Goal: Transaction & Acquisition: Purchase product/service

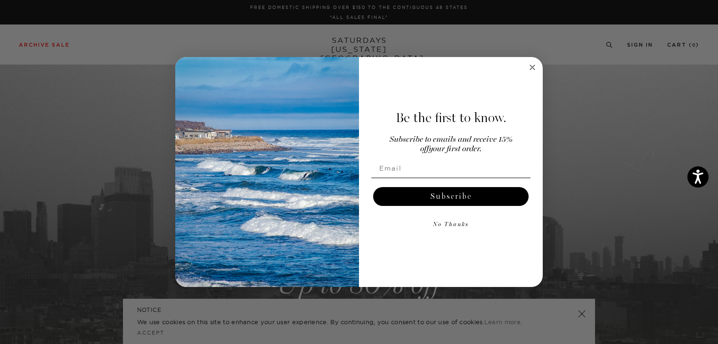
click at [437, 225] on button "No Thanks" at bounding box center [450, 224] width 159 height 19
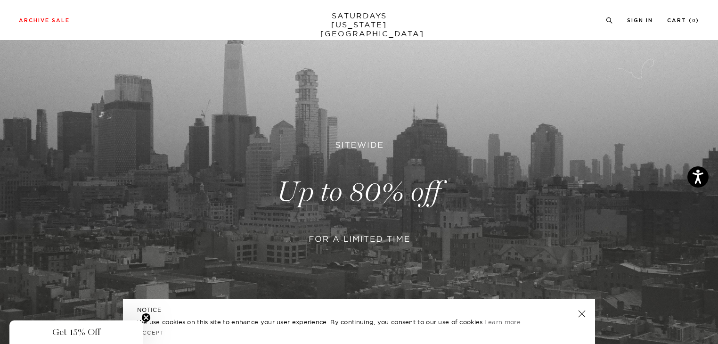
scroll to position [98, 0]
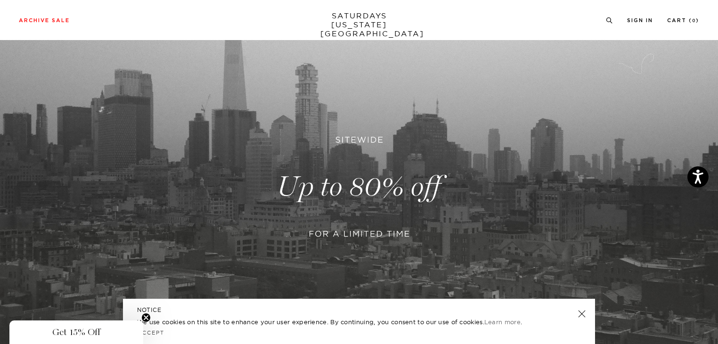
click at [586, 319] on div "NOTICE We use cookies on this site to enhance your user experience. By continui…" at bounding box center [359, 321] width 472 height 45
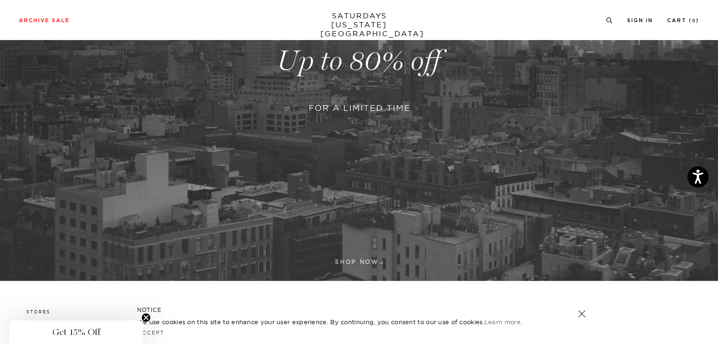
scroll to position [224, 0]
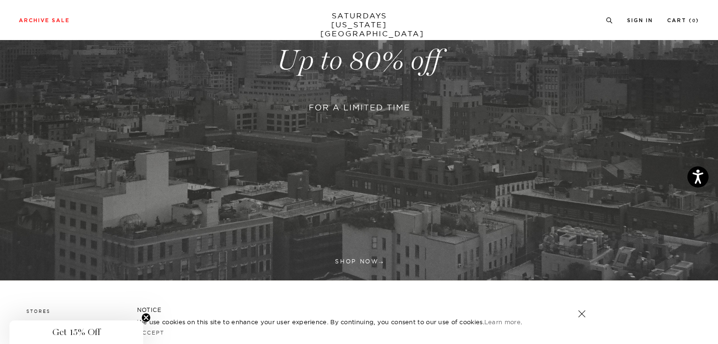
click at [370, 259] on link at bounding box center [359, 60] width 718 height 439
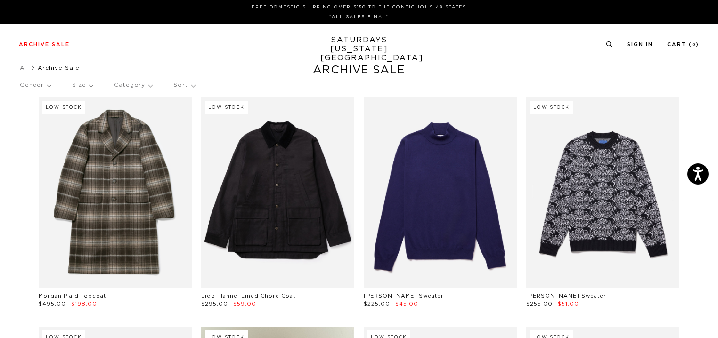
click at [183, 85] on p "Sort" at bounding box center [183, 85] width 21 height 22
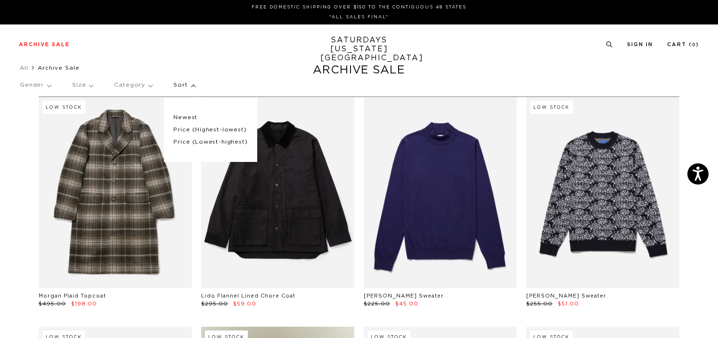
click at [221, 141] on p "Price (Lowest-highest)" at bounding box center [210, 142] width 74 height 12
click at [202, 142] on p "Price (Lowest-highest)" at bounding box center [210, 142] width 74 height 12
click at [212, 141] on p "Price (Lowest-highest)" at bounding box center [210, 142] width 74 height 12
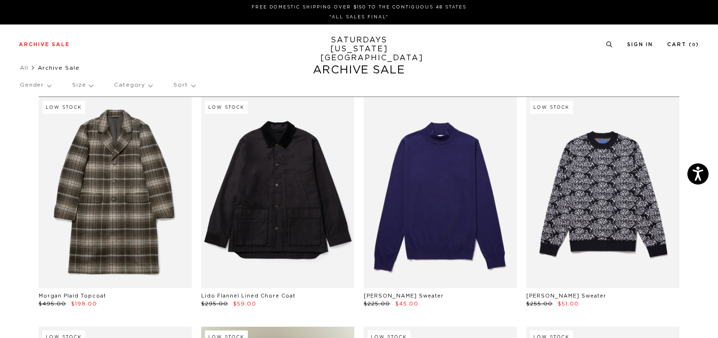
click at [169, 85] on div "Gender Size Category Sort" at bounding box center [359, 85] width 678 height 22
click at [174, 84] on p "Sort" at bounding box center [183, 85] width 21 height 22
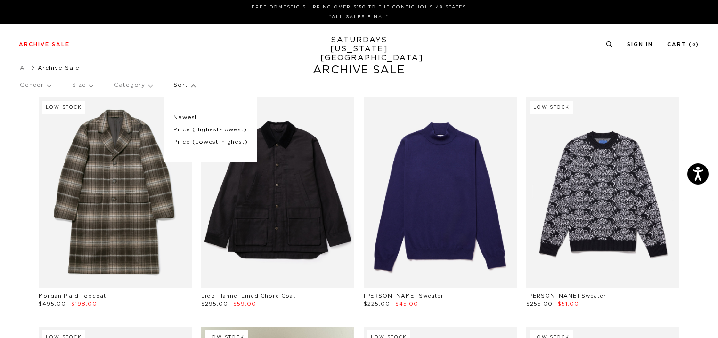
click at [187, 144] on p "Price (Lowest-highest)" at bounding box center [210, 142] width 74 height 12
click at [183, 140] on p "Price (Lowest-highest)" at bounding box center [210, 142] width 74 height 12
click at [197, 138] on p "Price (Lowest-highest)" at bounding box center [210, 142] width 74 height 12
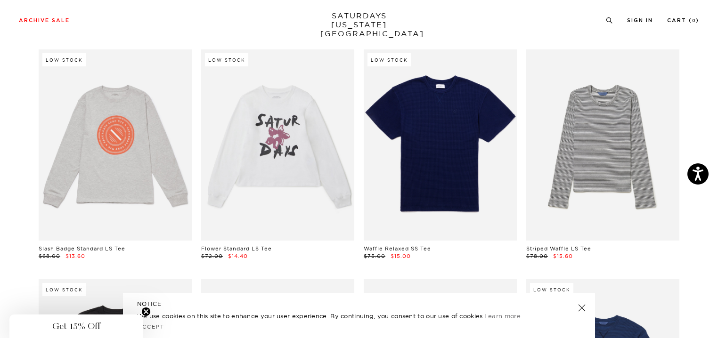
scroll to position [582, 0]
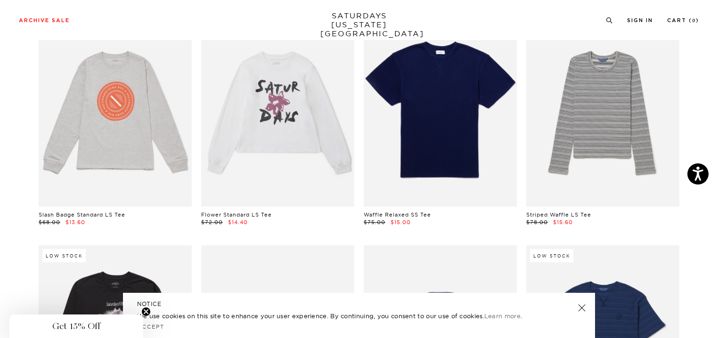
click at [576, 311] on div "NOTICE We use cookies on this site to enhance your user experience. By continui…" at bounding box center [359, 315] width 472 height 45
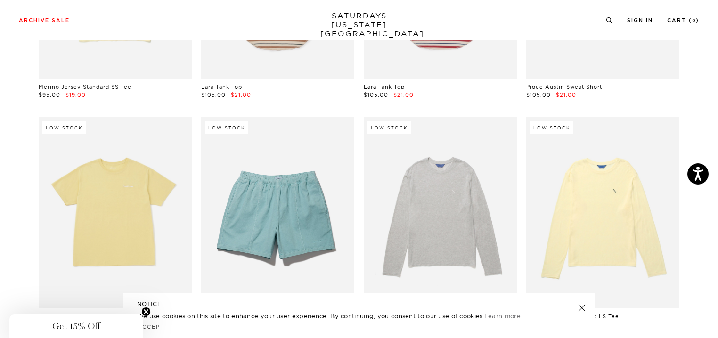
scroll to position [1667, 0]
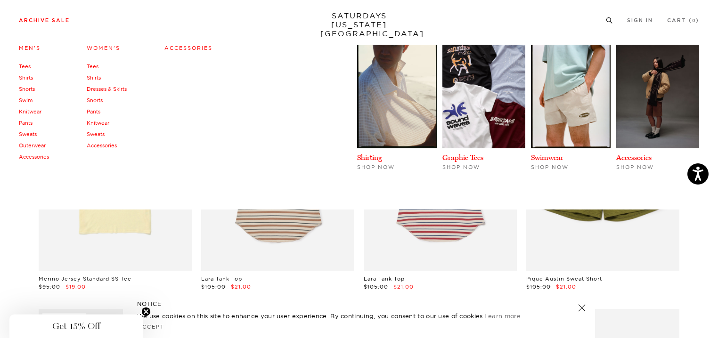
click at [45, 20] on link "Archive Sale" at bounding box center [44, 20] width 51 height 5
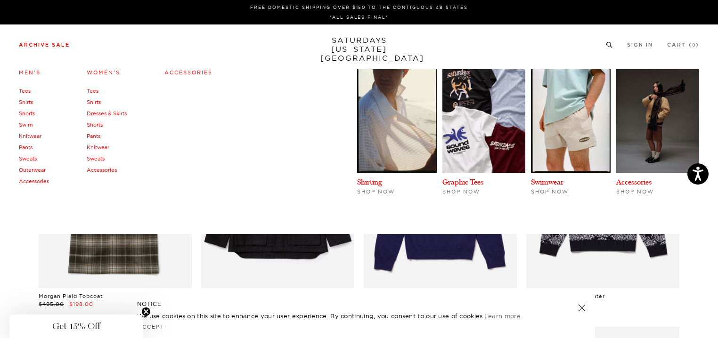
click at [100, 146] on link "Knitwear" at bounding box center [98, 147] width 23 height 7
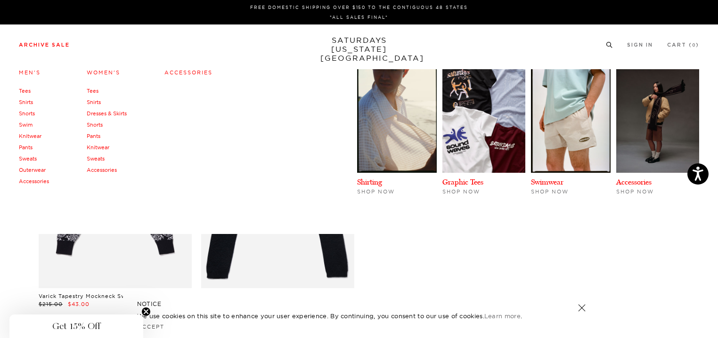
click at [29, 134] on link "Knitwear" at bounding box center [30, 136] width 23 height 7
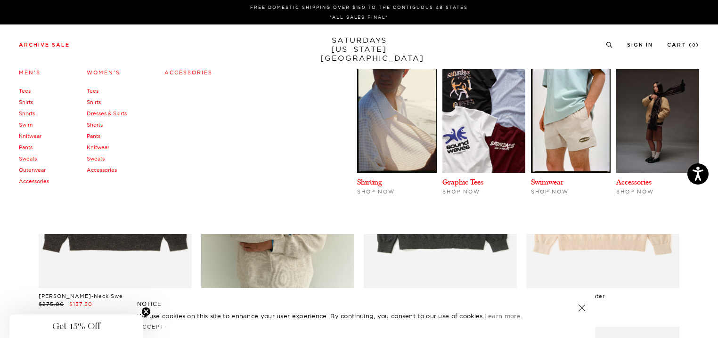
click at [36, 170] on link "Outerwear" at bounding box center [32, 170] width 27 height 7
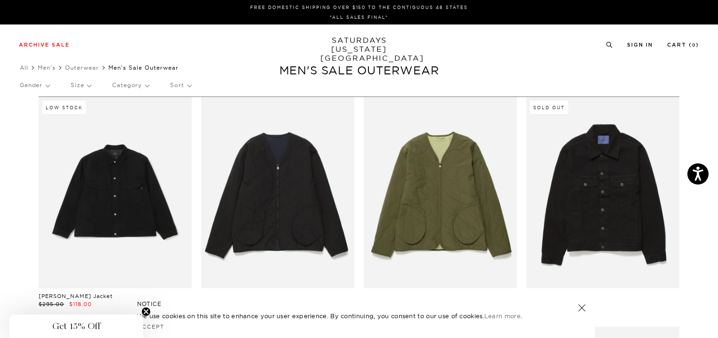
click at [88, 86] on p "Size" at bounding box center [81, 85] width 20 height 22
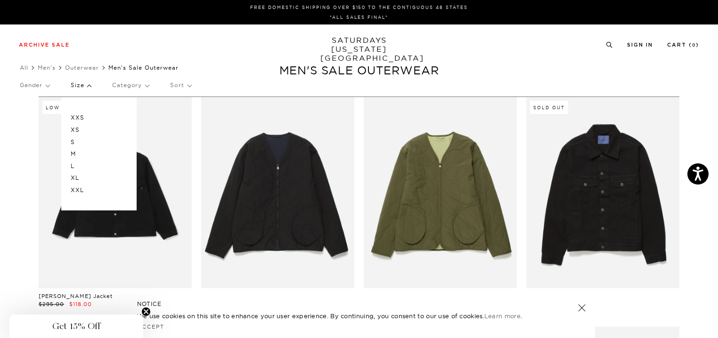
click at [79, 115] on p "XXS" at bounding box center [99, 118] width 57 height 12
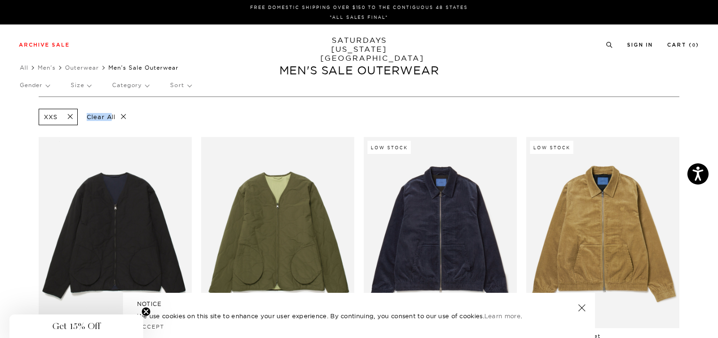
click at [83, 85] on p "Size" at bounding box center [81, 85] width 20 height 22
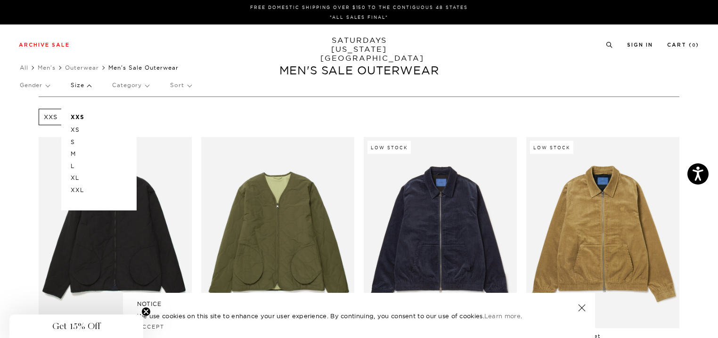
click at [79, 130] on p "XS" at bounding box center [99, 130] width 57 height 12
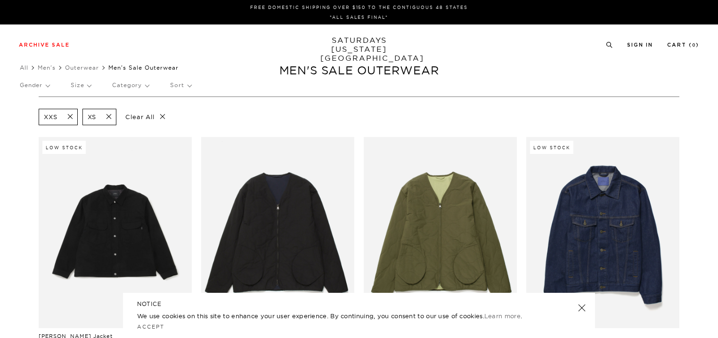
click at [84, 90] on p "Size" at bounding box center [81, 85] width 20 height 22
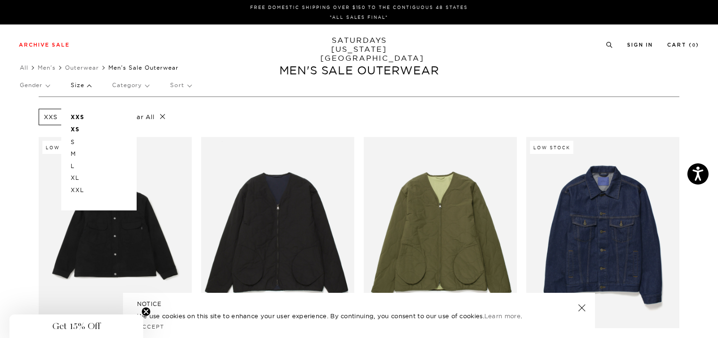
click at [77, 142] on p "S" at bounding box center [99, 142] width 57 height 12
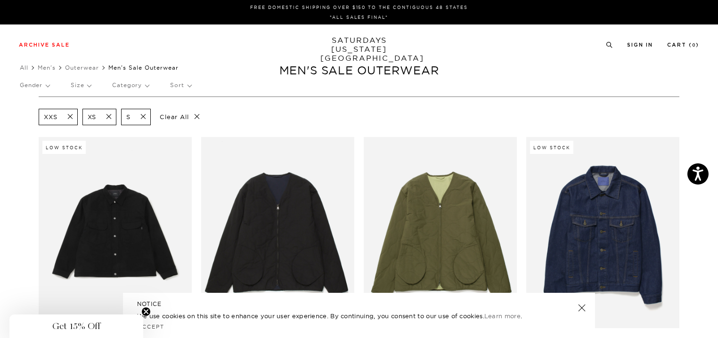
click at [196, 83] on div "Gender Size Category Sort" at bounding box center [359, 85] width 678 height 22
click at [184, 85] on p "Sort" at bounding box center [180, 85] width 21 height 22
click at [194, 142] on p "Price (Lowest-highest)" at bounding box center [206, 142] width 72 height 12
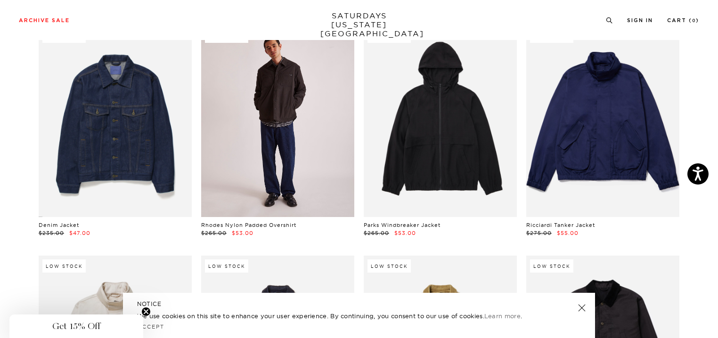
scroll to position [122, 0]
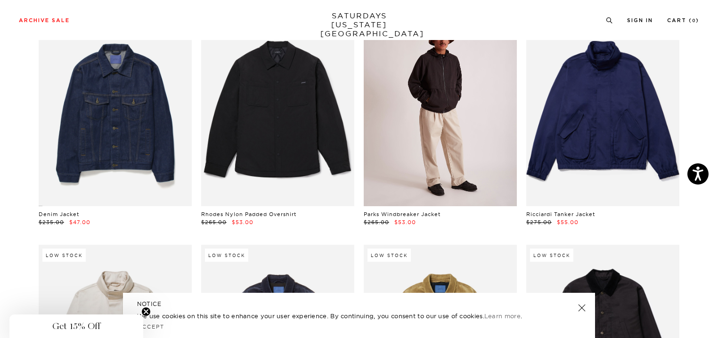
click at [442, 133] on link at bounding box center [440, 110] width 153 height 191
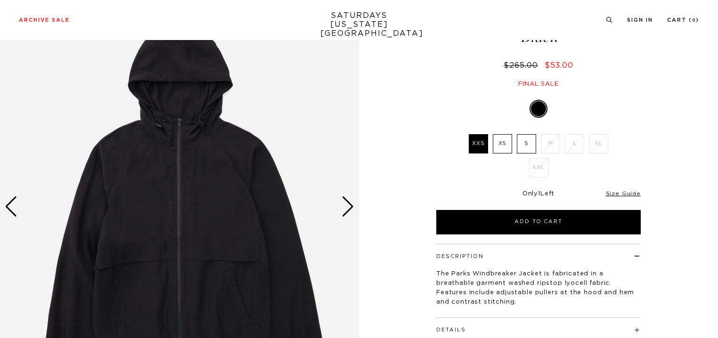
scroll to position [81, 0]
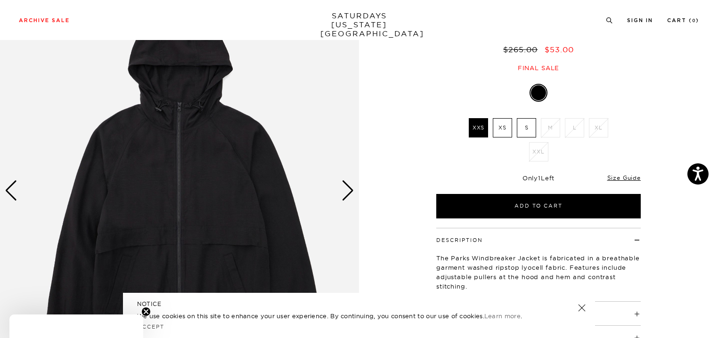
click at [350, 195] on div "Next slide" at bounding box center [347, 190] width 13 height 21
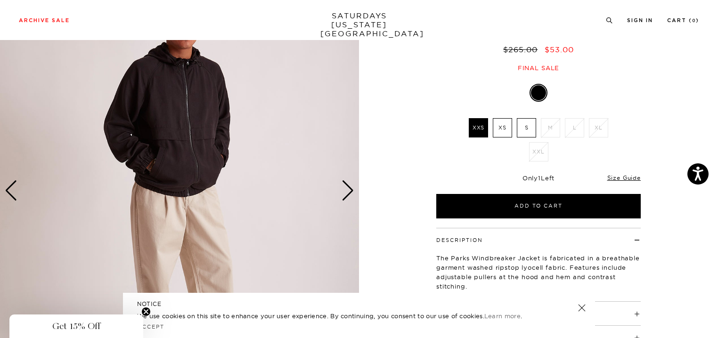
click at [344, 193] on div "Next slide" at bounding box center [347, 190] width 13 height 21
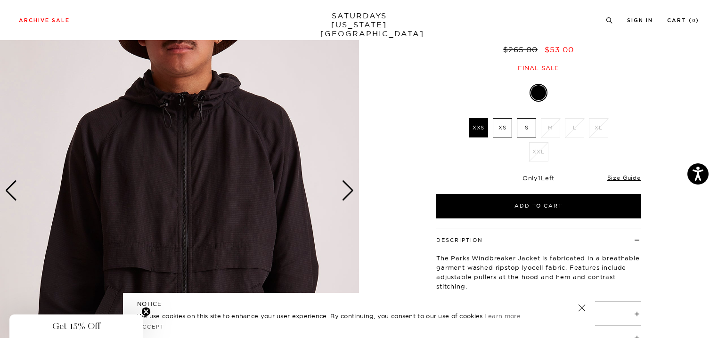
click at [344, 193] on div "Next slide" at bounding box center [347, 190] width 13 height 21
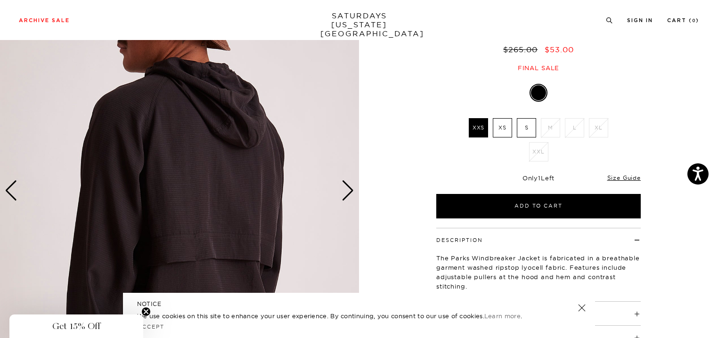
click at [344, 193] on div "Next slide" at bounding box center [347, 190] width 13 height 21
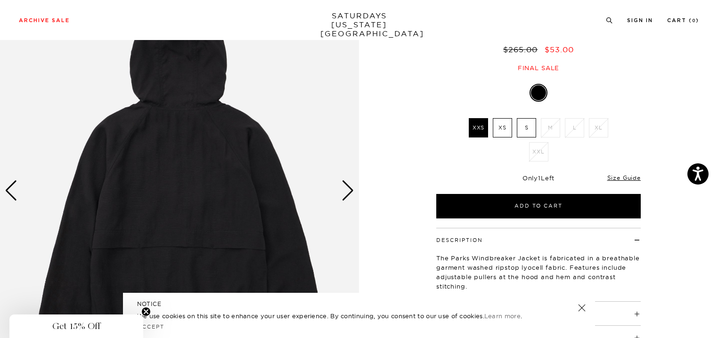
click at [344, 193] on div "Next slide" at bounding box center [347, 190] width 13 height 21
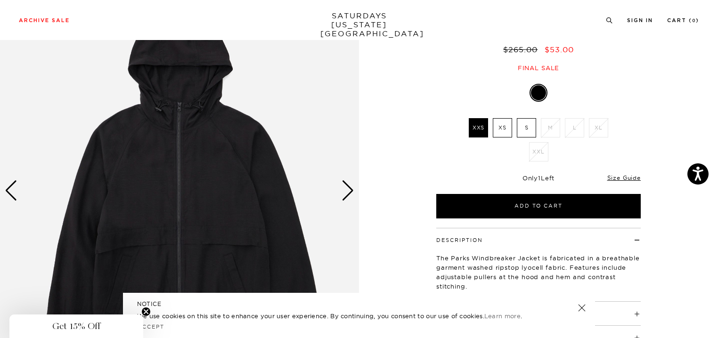
click at [344, 193] on div "Next slide" at bounding box center [347, 190] width 13 height 21
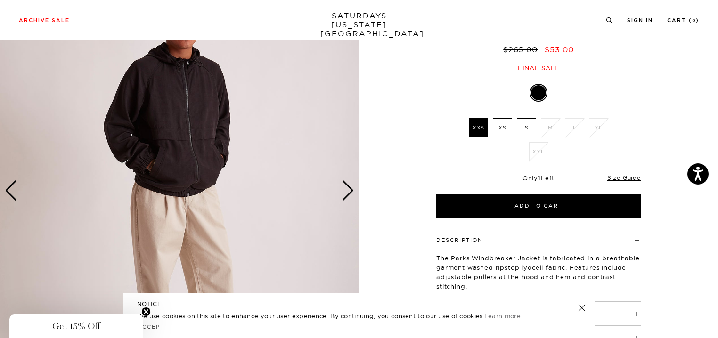
click at [344, 193] on div "Next slide" at bounding box center [347, 190] width 13 height 21
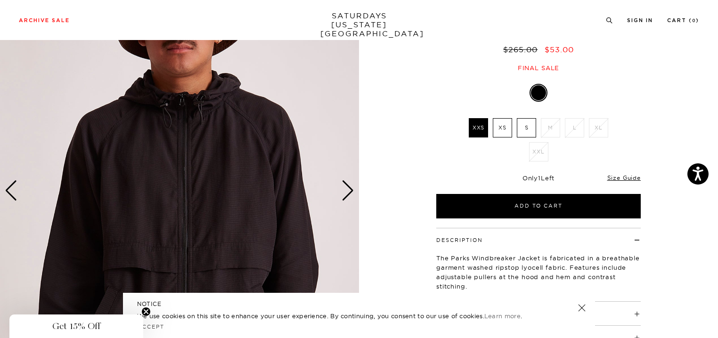
click at [344, 193] on div "Next slide" at bounding box center [347, 190] width 13 height 21
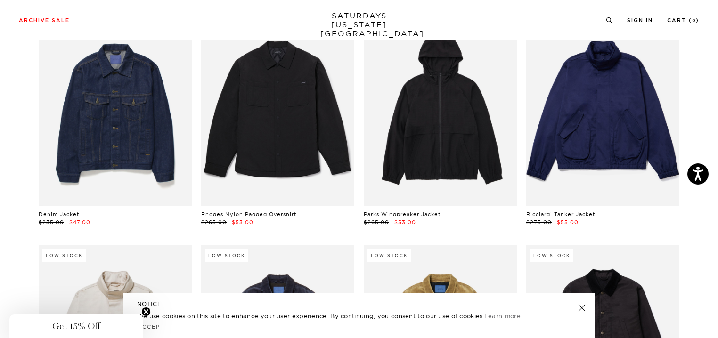
click at [585, 308] on link at bounding box center [581, 307] width 13 height 13
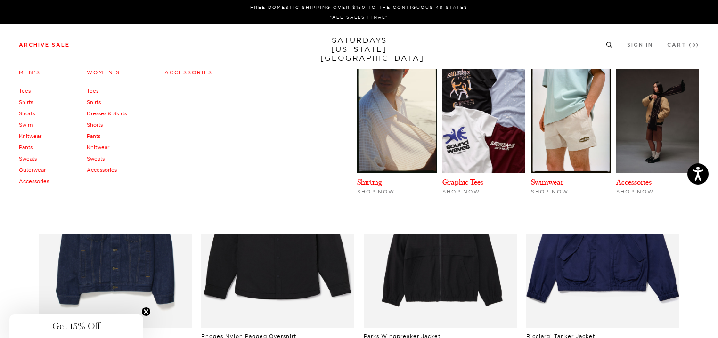
click at [113, 111] on link "Dresses & Skirts" at bounding box center [107, 113] width 40 height 7
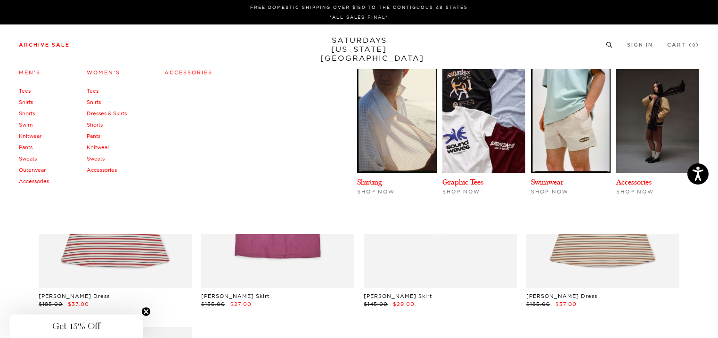
click at [102, 146] on link "Knitwear" at bounding box center [98, 147] width 23 height 7
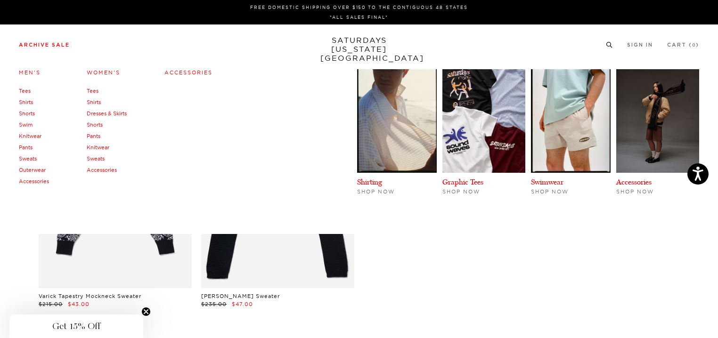
click at [97, 135] on link "Pants" at bounding box center [94, 136] width 14 height 7
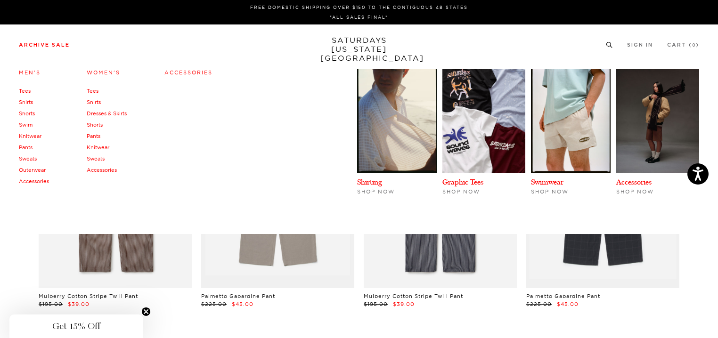
click at [99, 103] on link "Shirts" at bounding box center [94, 102] width 14 height 7
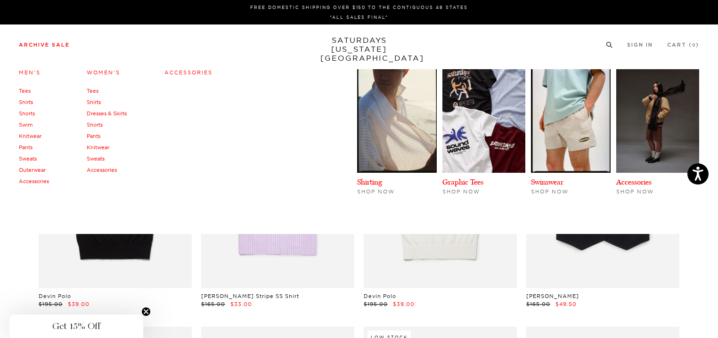
click at [26, 101] on link "Shirts" at bounding box center [26, 102] width 14 height 7
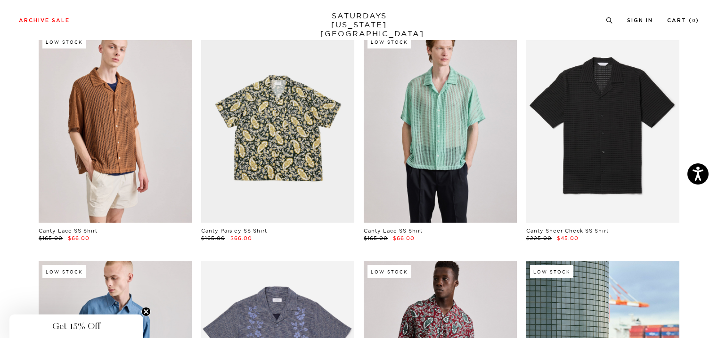
scroll to position [527, 0]
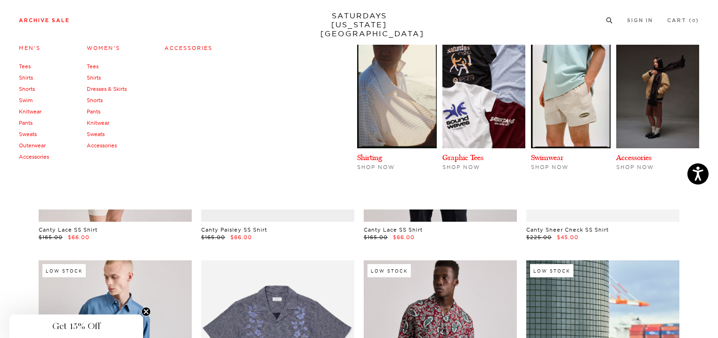
click at [98, 145] on link "Accessories" at bounding box center [102, 145] width 30 height 7
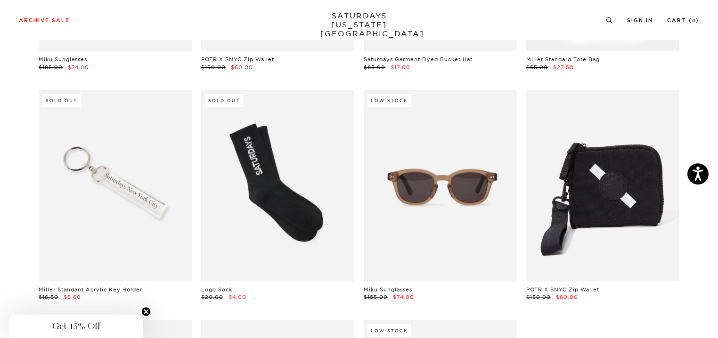
scroll to position [229, 0]
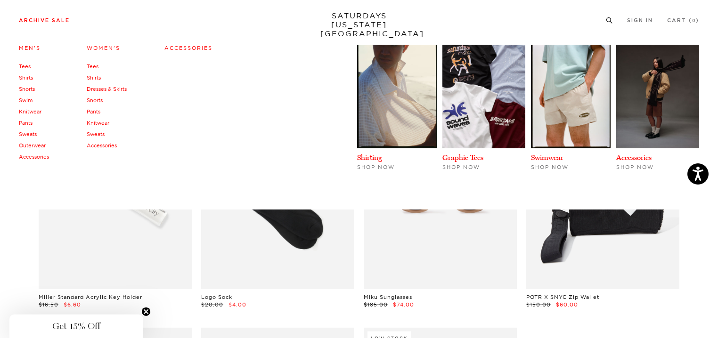
click at [21, 113] on link "Knitwear" at bounding box center [30, 111] width 23 height 7
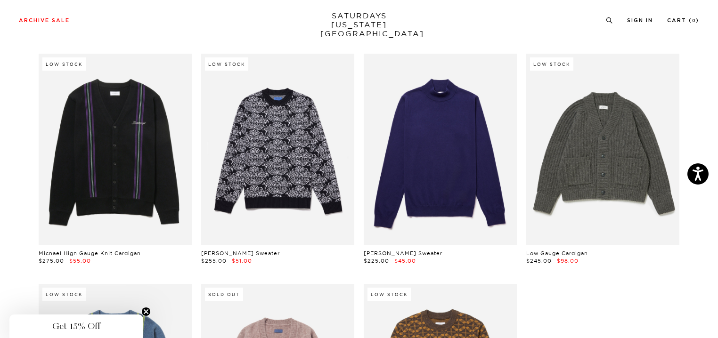
scroll to position [301, 0]
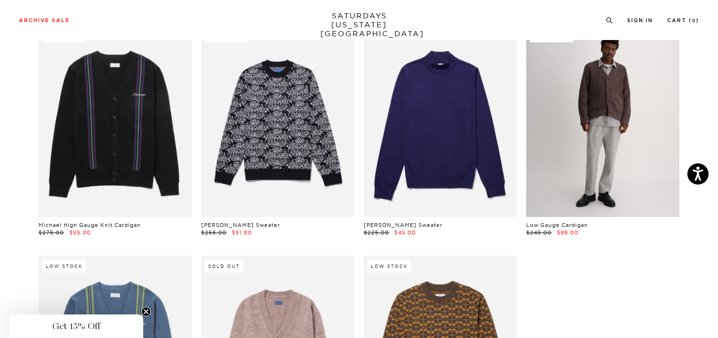
click at [573, 115] on link at bounding box center [602, 120] width 153 height 191
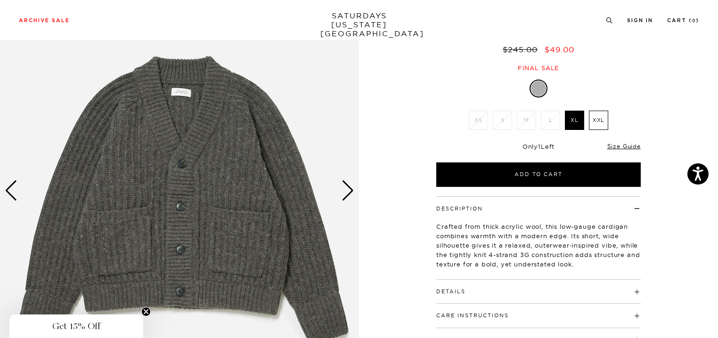
scroll to position [80, 0]
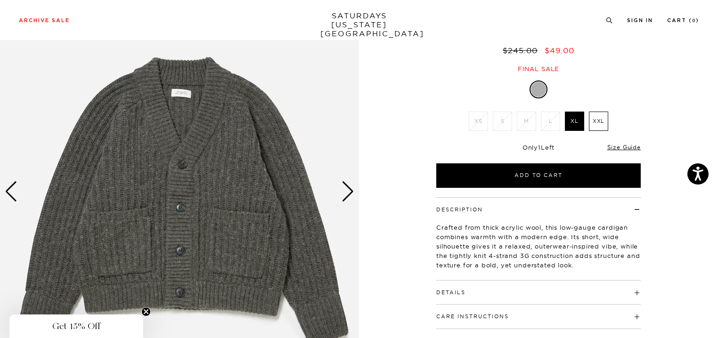
click at [349, 192] on div "Next slide" at bounding box center [347, 191] width 13 height 21
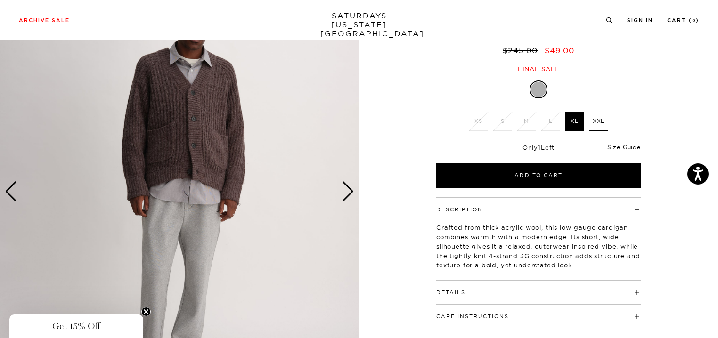
click at [349, 192] on div "Next slide" at bounding box center [347, 191] width 13 height 21
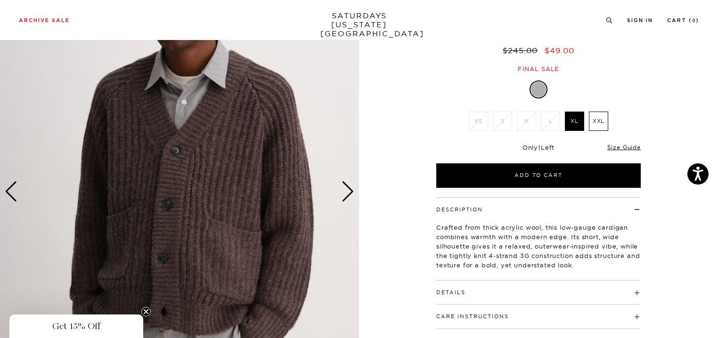
click at [349, 192] on div "Next slide" at bounding box center [347, 191] width 13 height 21
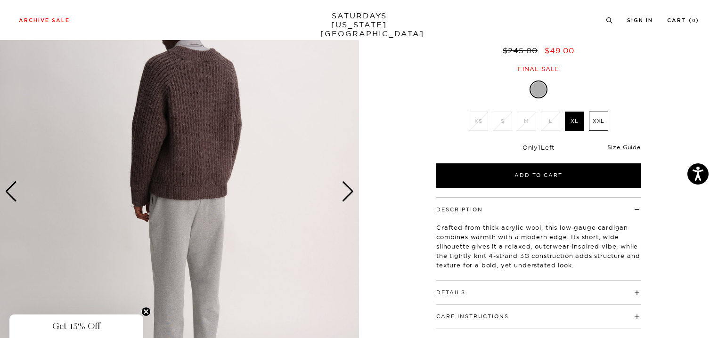
scroll to position [0, 0]
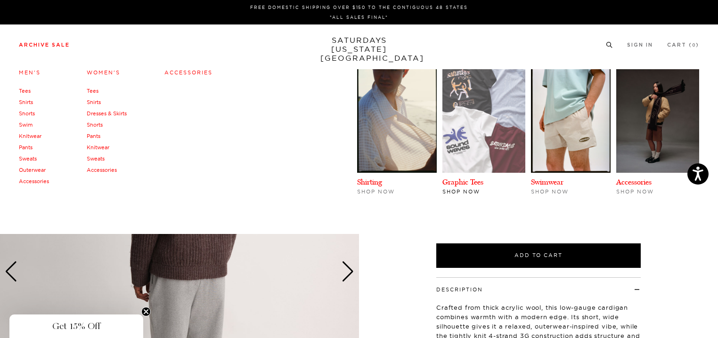
click at [488, 159] on img at bounding box center [483, 121] width 83 height 104
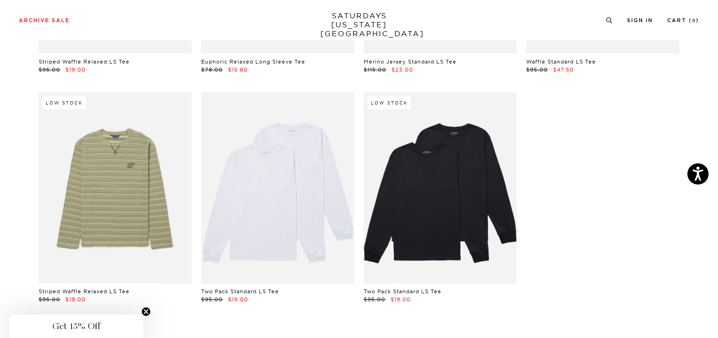
scroll to position [1844, 0]
